Goal: Information Seeking & Learning: Learn about a topic

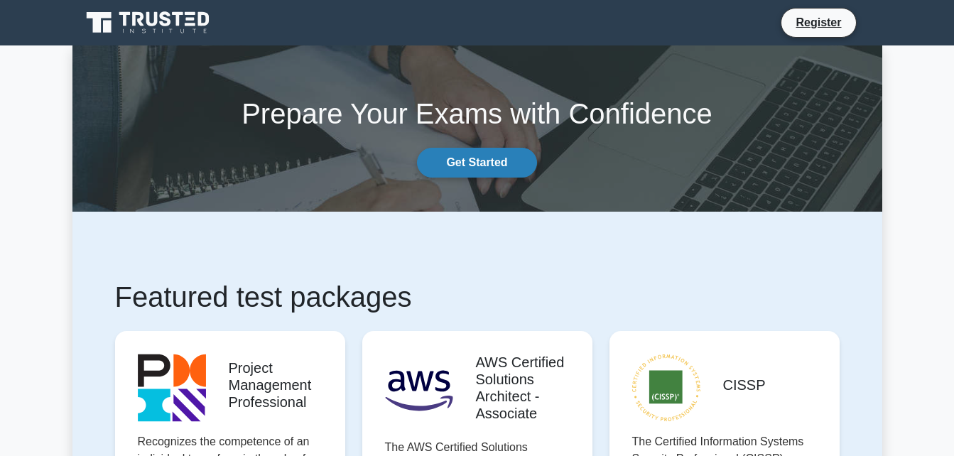
click at [488, 169] on link "Get Started" at bounding box center [476, 163] width 119 height 30
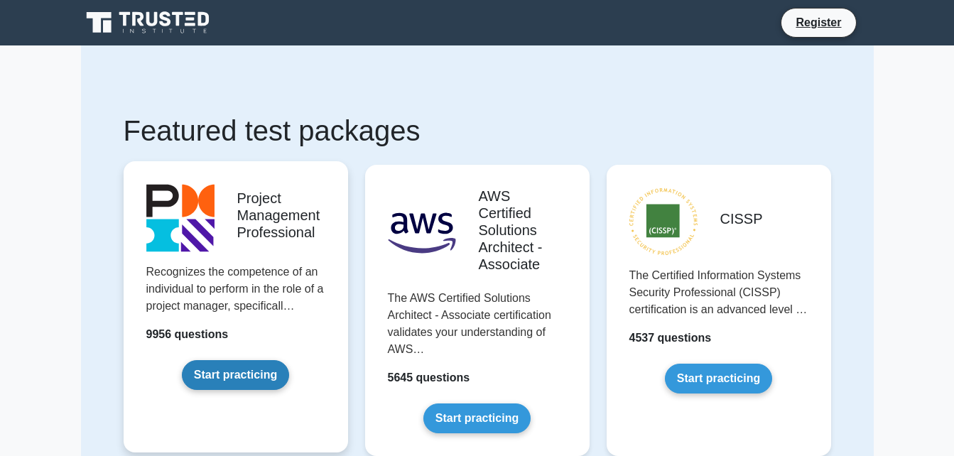
click at [225, 371] on link "Start practicing" at bounding box center [235, 375] width 107 height 30
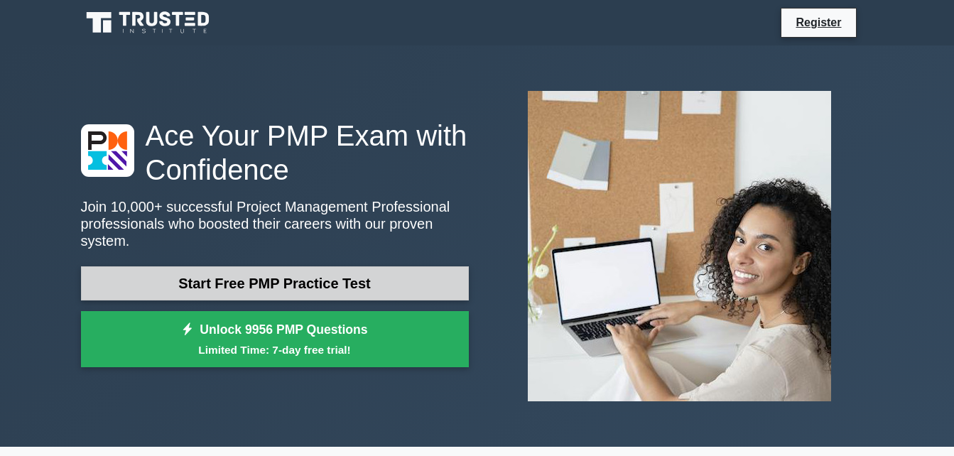
click at [310, 272] on link "Start Free PMP Practice Test" at bounding box center [275, 283] width 388 height 34
